Goal: Task Accomplishment & Management: Use online tool/utility

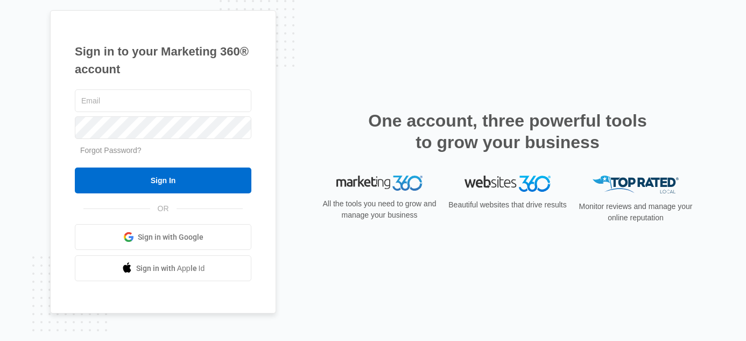
type input "[PERSON_NAME][EMAIL_ADDRESS][PERSON_NAME][DOMAIN_NAME]"
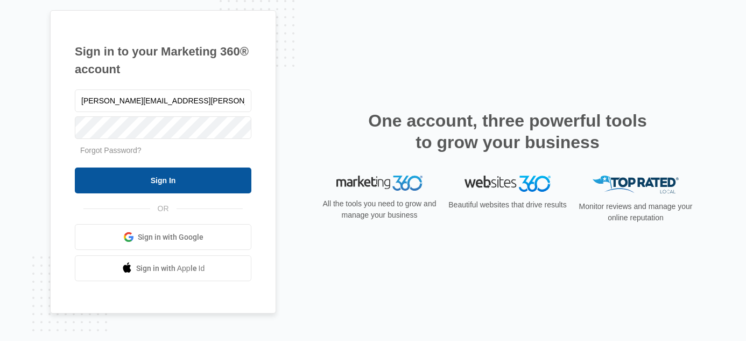
click at [246, 177] on input "Sign In" at bounding box center [163, 180] width 177 height 26
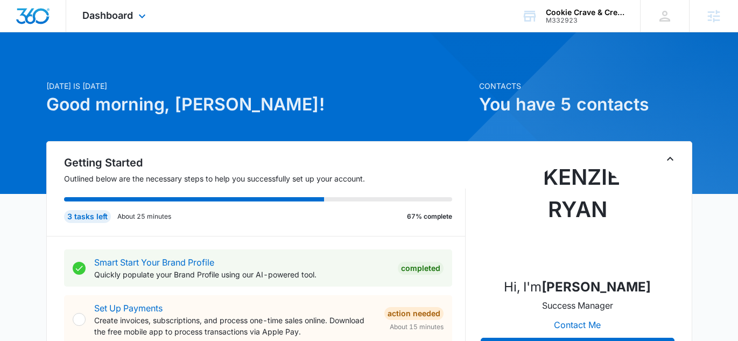
click at [113, 8] on div "Dashboard Apps Reputation Websites Forms CRM Email Social Shop Content Ads Inte…" at bounding box center [115, 16] width 99 height 32
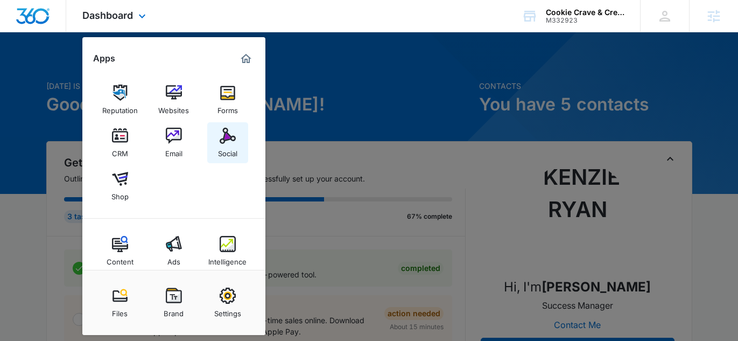
click at [220, 135] on img at bounding box center [228, 136] width 16 height 16
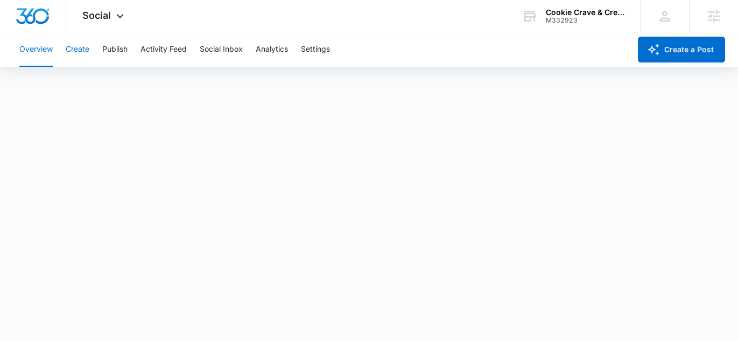
click at [82, 46] on button "Create" at bounding box center [78, 49] width 24 height 34
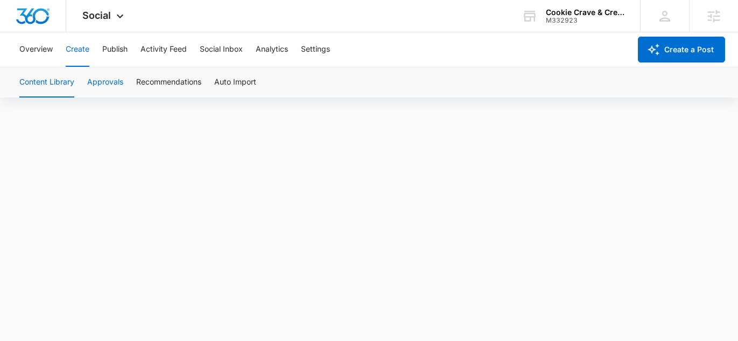
click at [110, 79] on button "Approvals" at bounding box center [105, 82] width 36 height 30
